Goal: Task Accomplishment & Management: Use online tool/utility

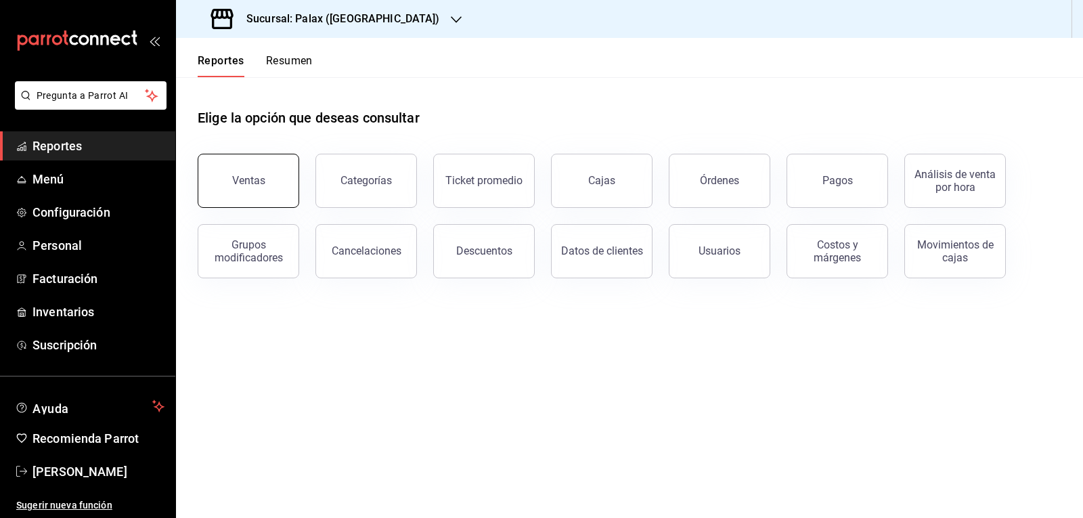
click at [73, 150] on span "Reportes" at bounding box center [99, 146] width 132 height 18
click at [238, 173] on button "Ventas" at bounding box center [249, 181] width 102 height 54
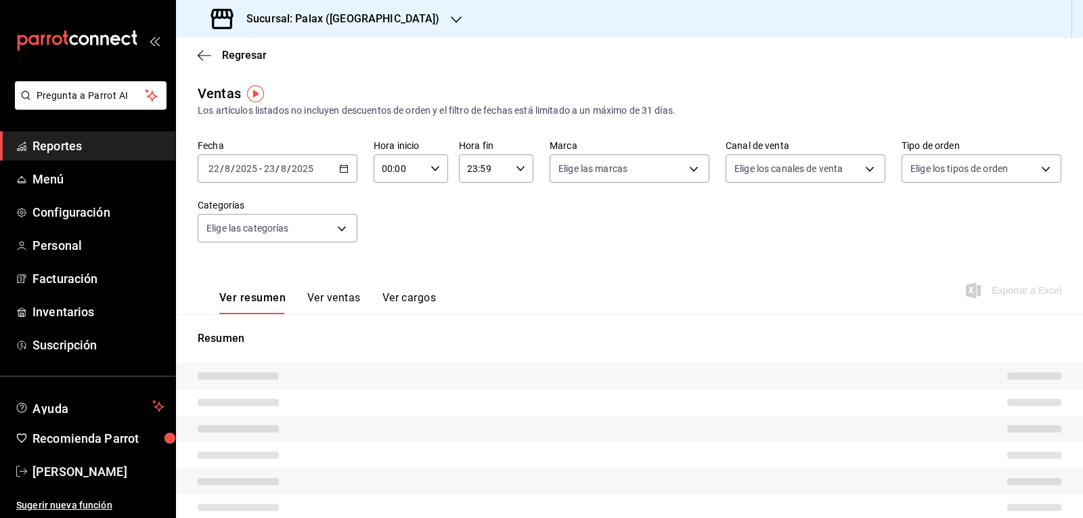
type input "23:00"
type input "07:00"
type input "PARROT,UBER_EATS,RAPPI,DIDI_FOOD,ONLINE"
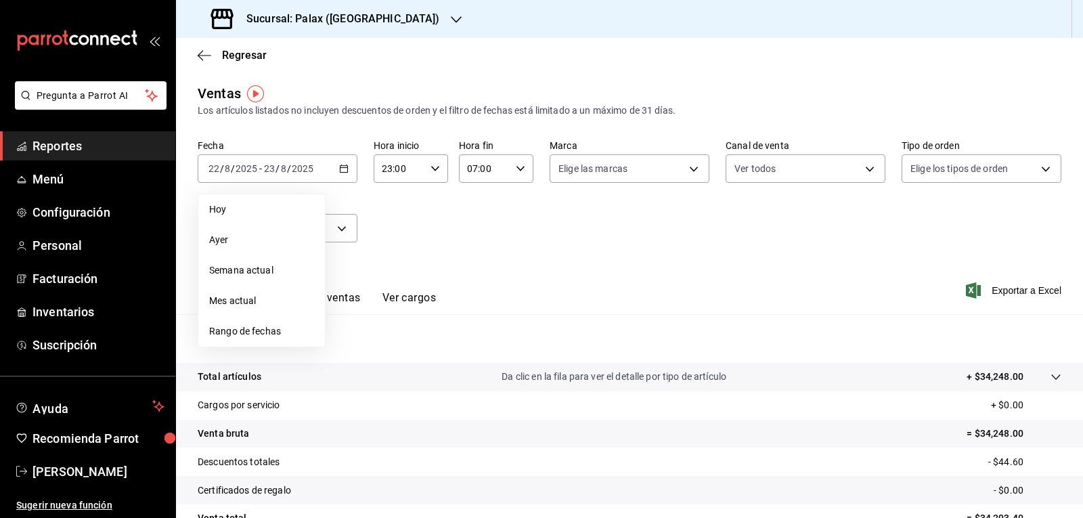
click at [248, 206] on span "Hoy" at bounding box center [261, 209] width 105 height 14
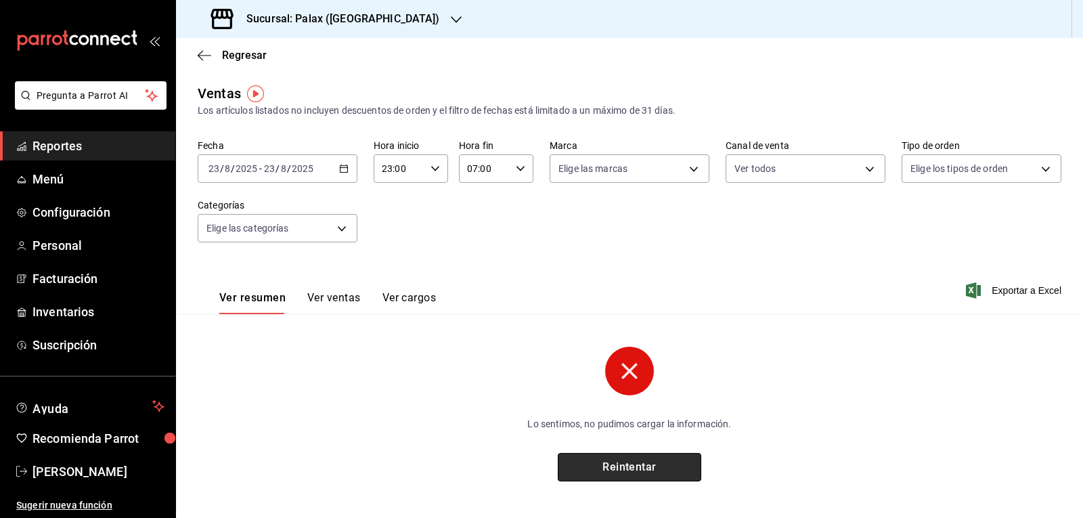
click at [614, 456] on button "Reintentar" at bounding box center [630, 467] width 144 height 28
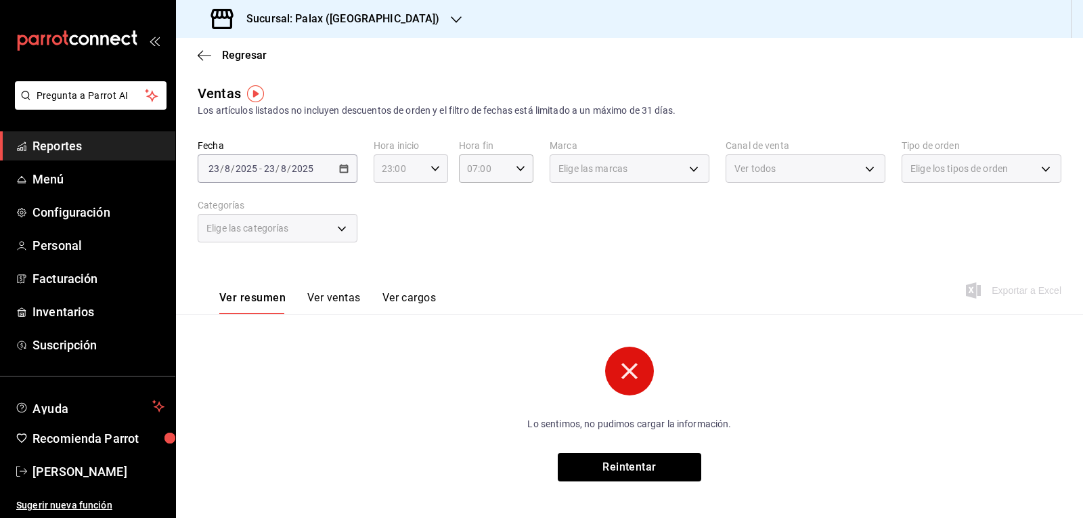
click at [435, 163] on div "23:00 Hora inicio" at bounding box center [411, 168] width 74 height 28
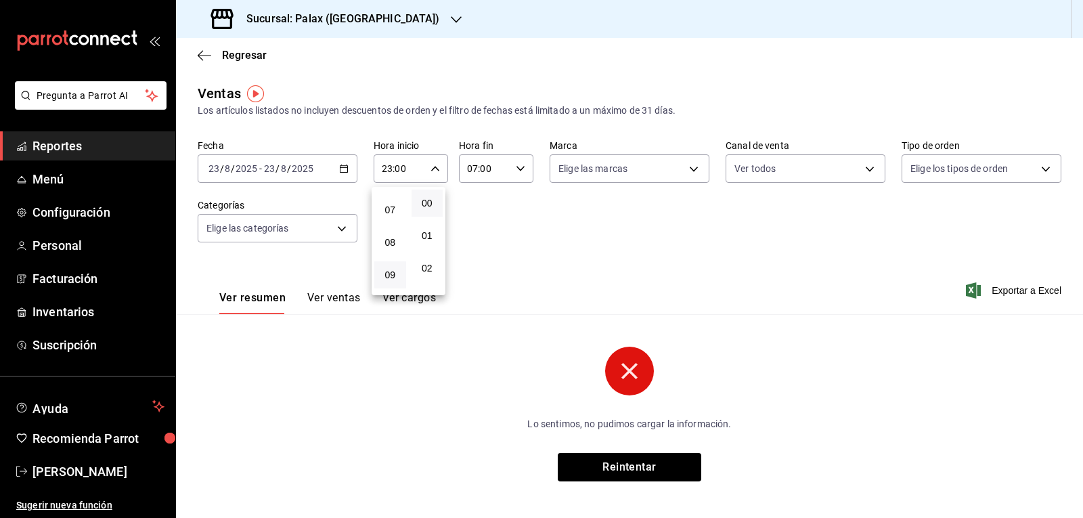
scroll to position [198, 0]
click at [387, 232] on span "07" at bounding box center [391, 233] width 16 height 11
type input "07:00"
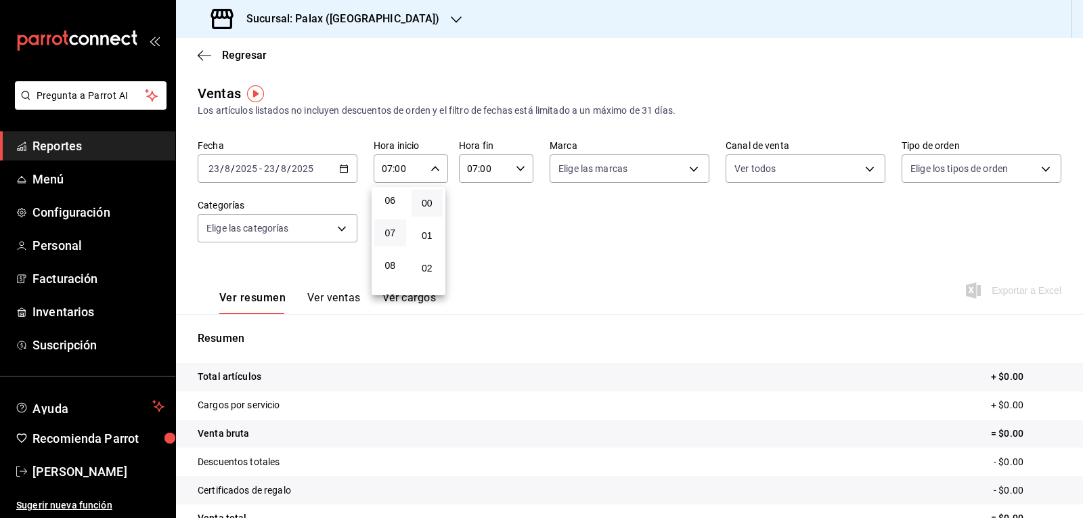
click at [521, 167] on div at bounding box center [541, 259] width 1083 height 518
click at [516, 171] on icon "button" at bounding box center [520, 168] width 9 height 9
click at [478, 281] on span "23" at bounding box center [475, 279] width 16 height 11
type input "23:00"
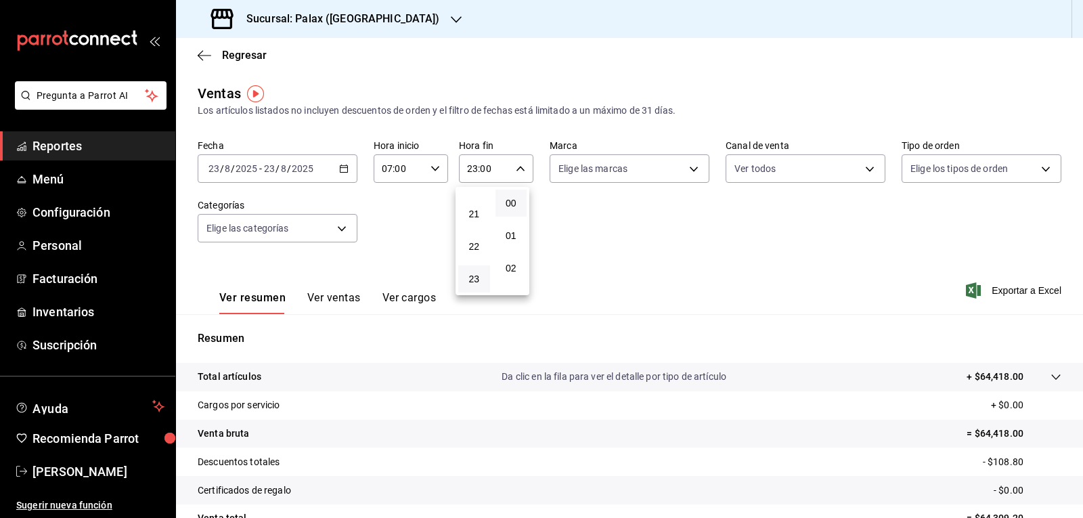
click at [517, 172] on div at bounding box center [541, 259] width 1083 height 518
click at [451, 15] on icon "button" at bounding box center [456, 19] width 11 height 11
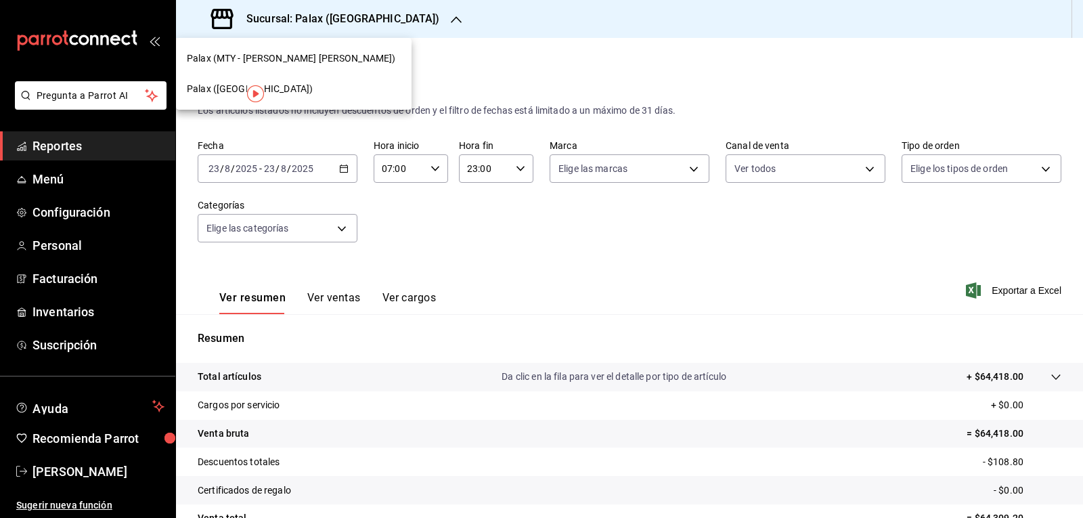
click at [280, 53] on span "Palax (MTY - [PERSON_NAME] [PERSON_NAME])" at bounding box center [291, 58] width 209 height 14
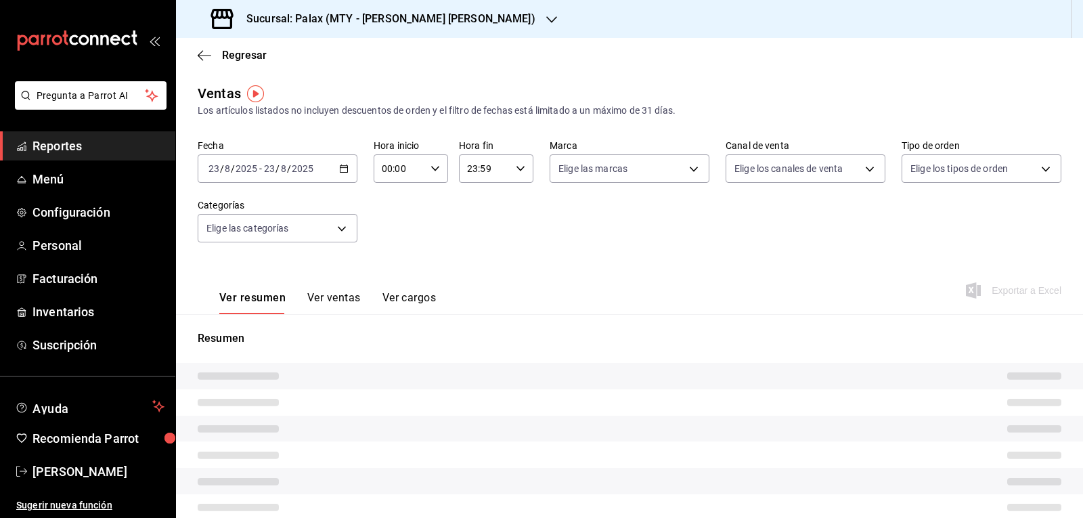
type input "07:00"
type input "23:00"
type input "PARROT,UBER_EATS,RAPPI,DIDI_FOOD,ONLINE"
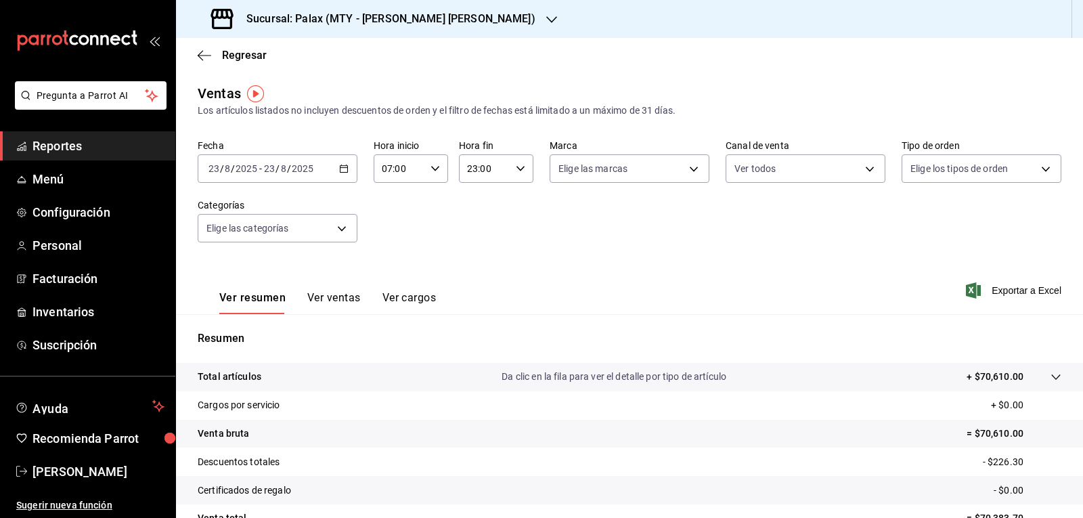
click at [546, 17] on icon "button" at bounding box center [551, 19] width 11 height 11
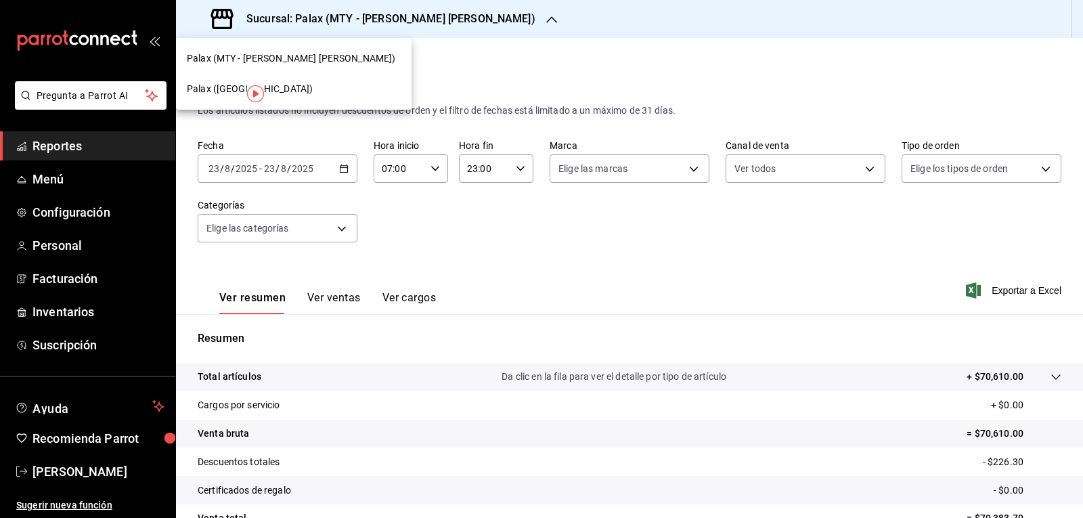
click at [229, 91] on span "Palax ([GEOGRAPHIC_DATA])" at bounding box center [250, 89] width 126 height 14
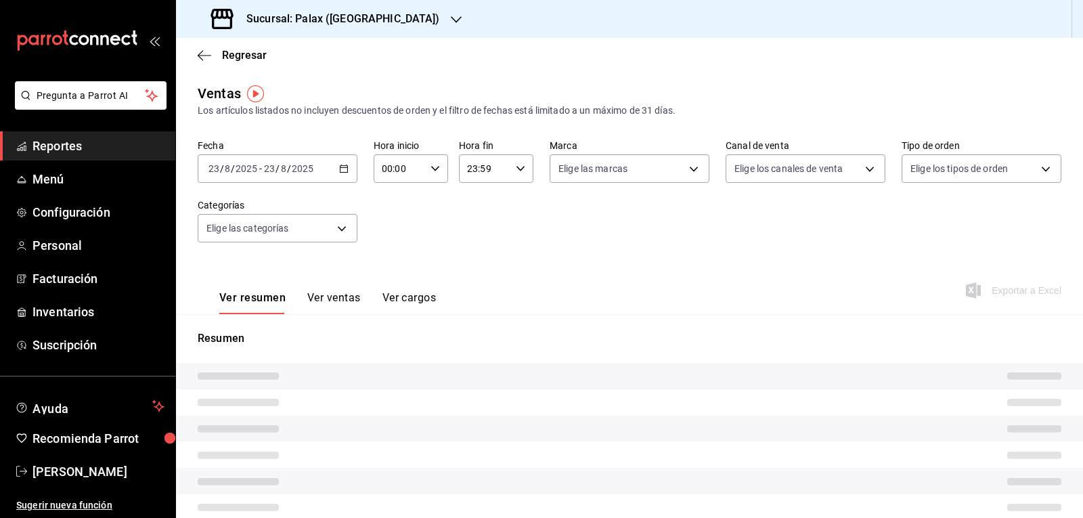
type input "07:00"
type input "23:00"
type input "PARROT,UBER_EATS,RAPPI,DIDI_FOOD,ONLINE"
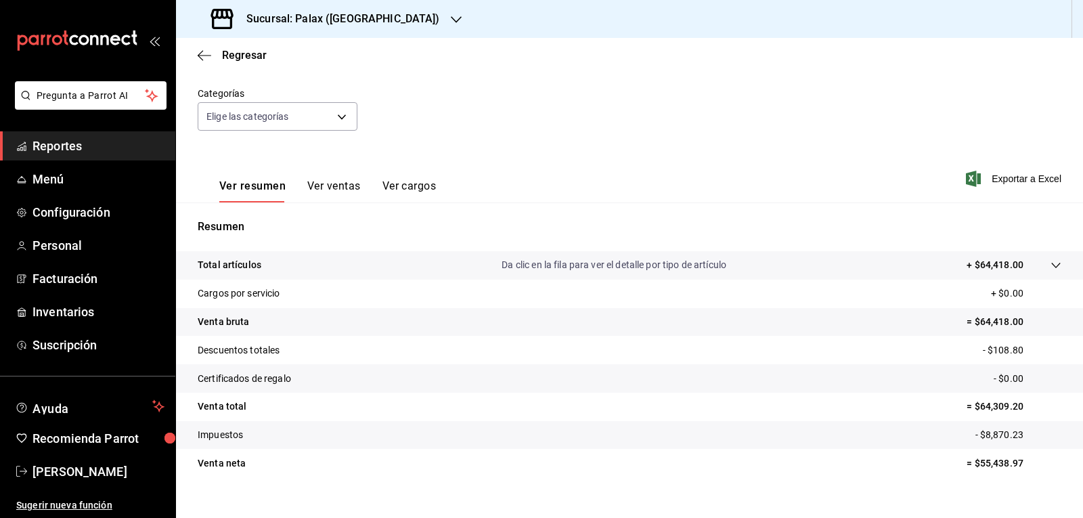
scroll to position [131, 0]
